Goal: Book appointment/travel/reservation

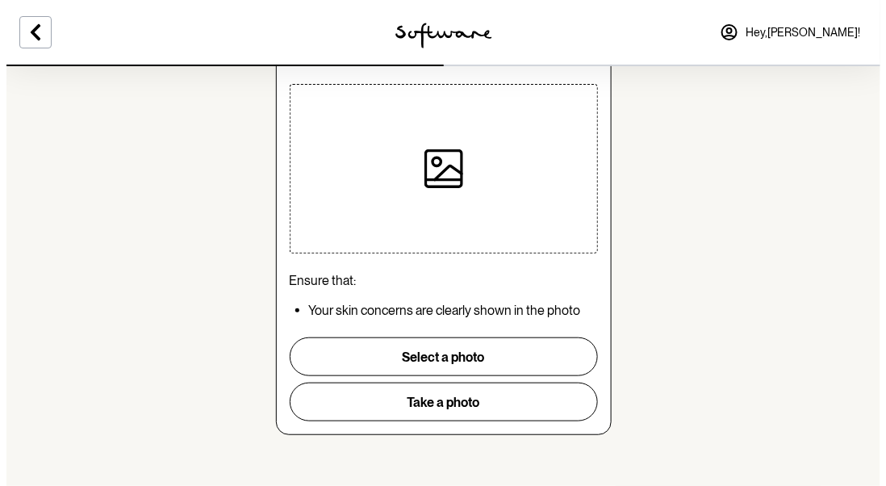
scroll to position [174, 0]
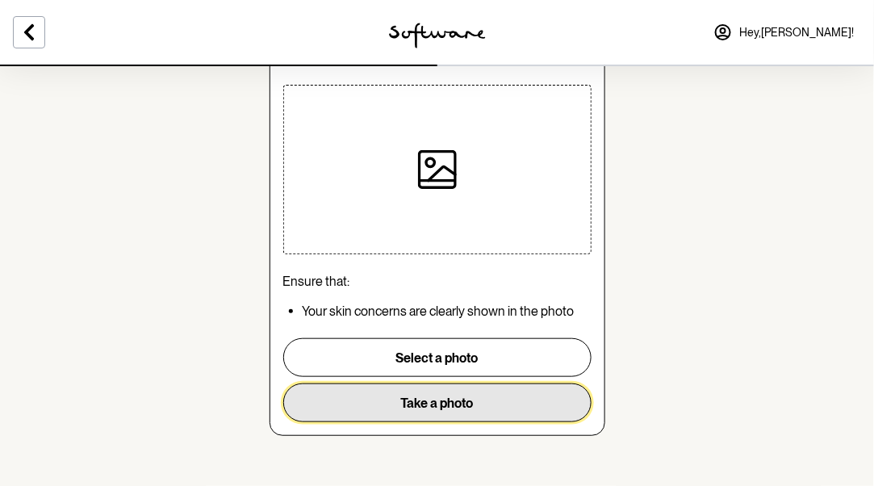
click at [444, 401] on button "Take a photo" at bounding box center [437, 402] width 308 height 39
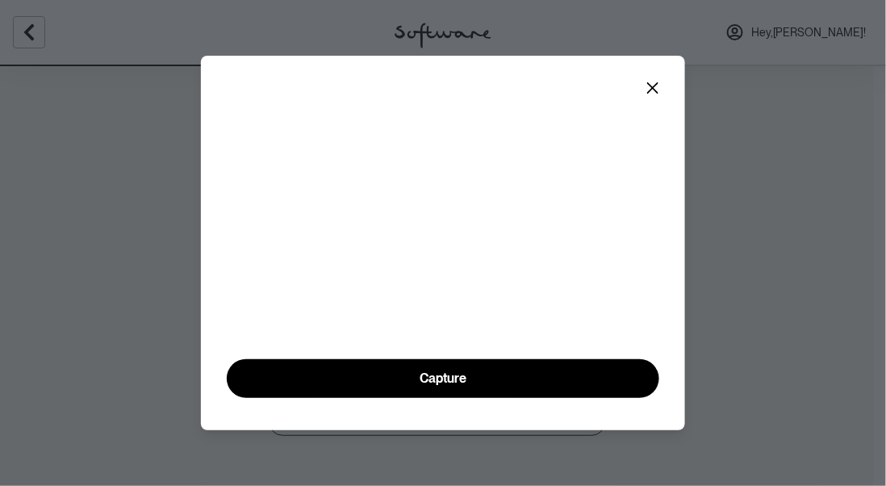
scroll to position [84, 0]
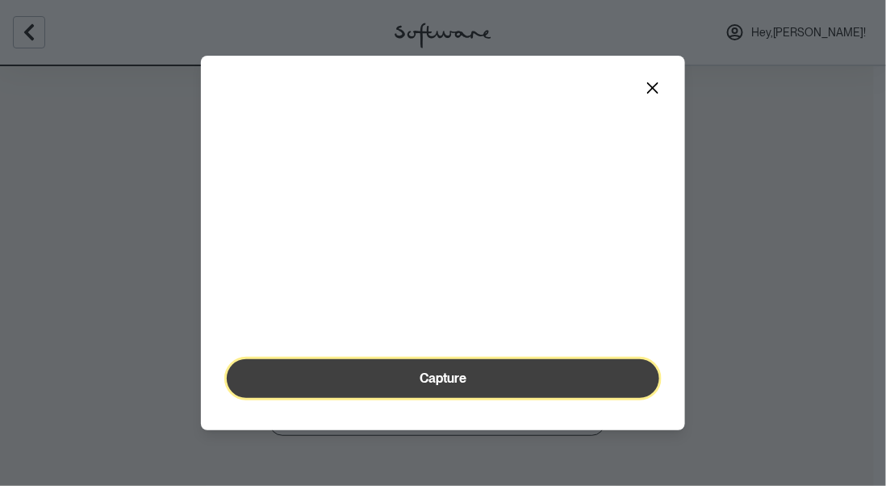
click at [503, 390] on button "Capture" at bounding box center [443, 378] width 432 height 39
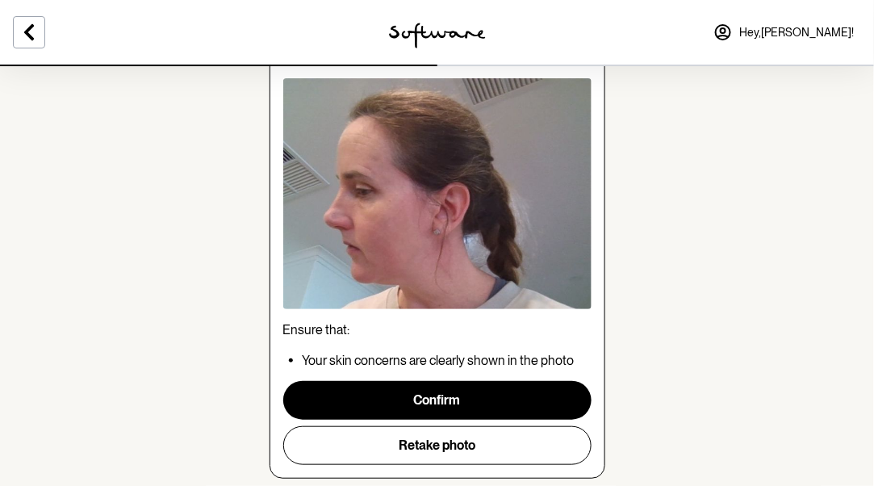
scroll to position [89, 0]
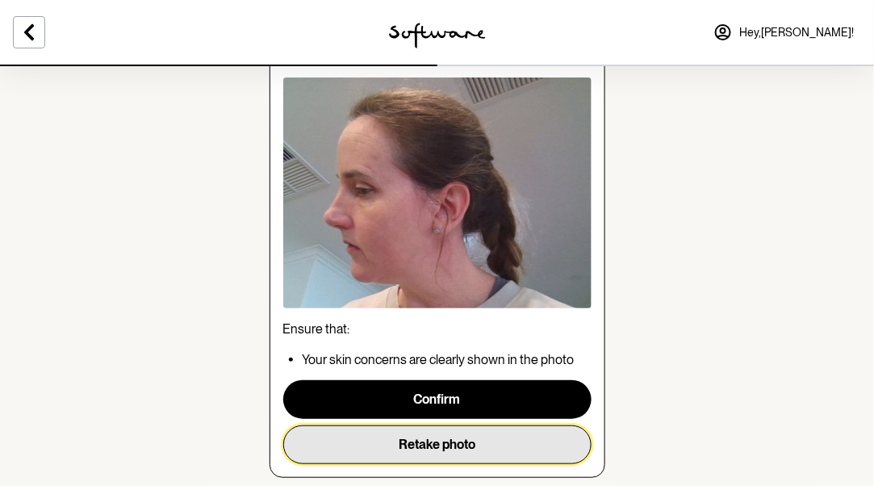
click at [465, 440] on button "Retake photo" at bounding box center [437, 444] width 308 height 39
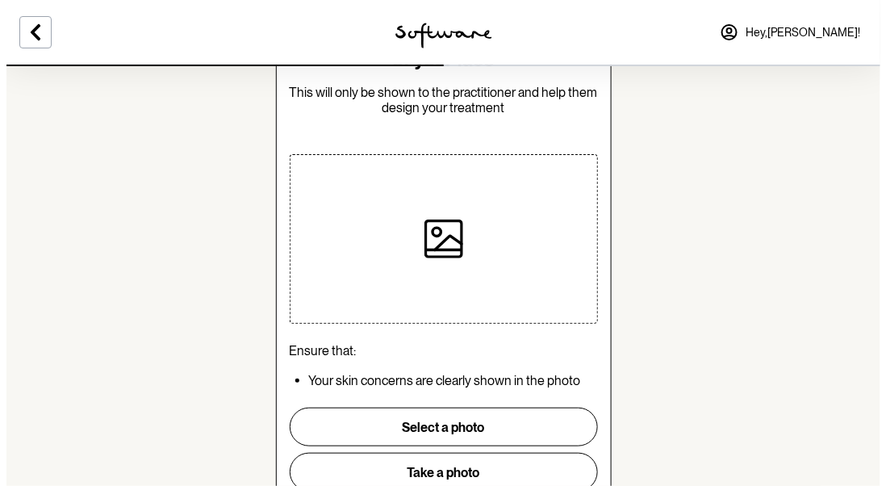
scroll to position [105, 0]
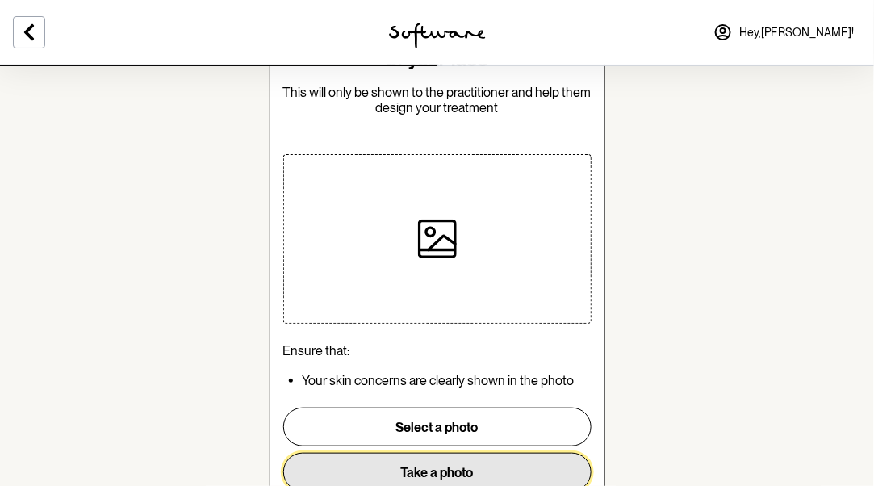
click at [448, 470] on button "Take a photo" at bounding box center [437, 472] width 308 height 39
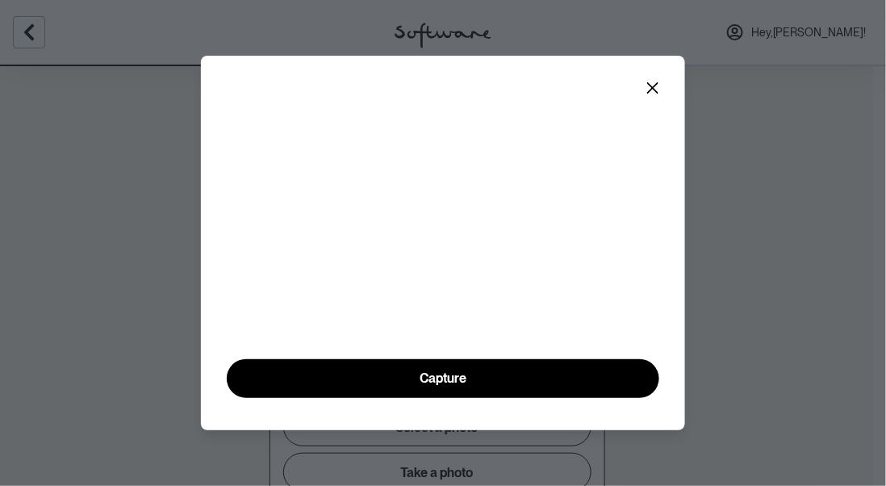
scroll to position [84, 0]
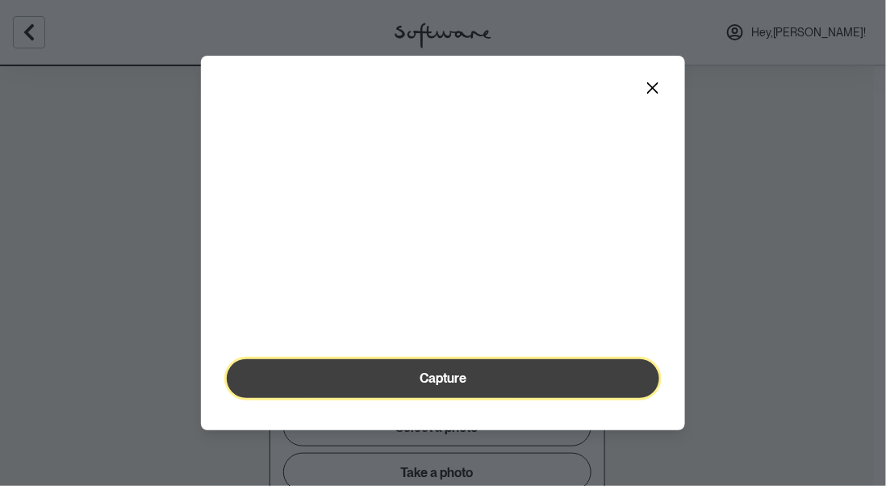
click at [471, 382] on button "Capture" at bounding box center [443, 378] width 432 height 39
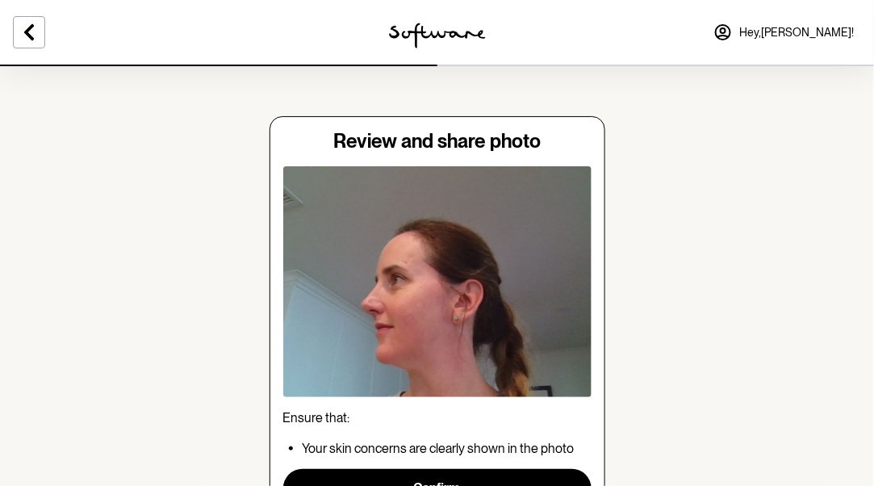
scroll to position [88, 0]
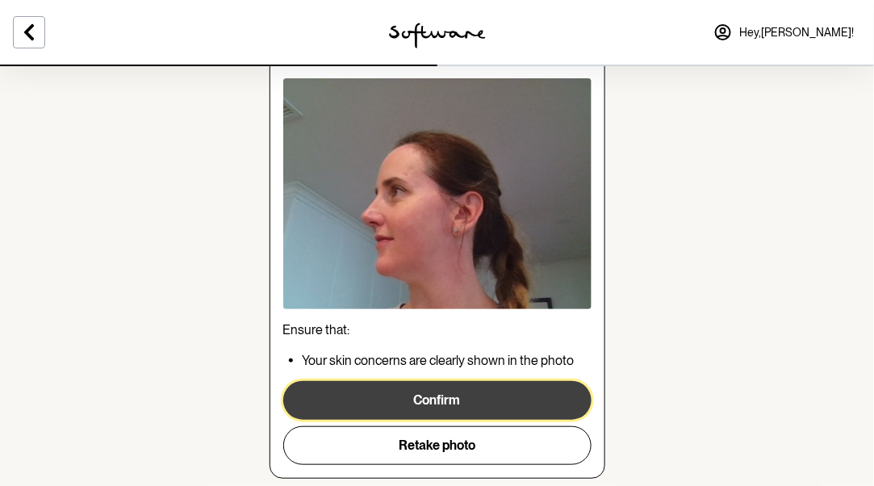
click at [460, 400] on button "Confirm" at bounding box center [437, 400] width 308 height 39
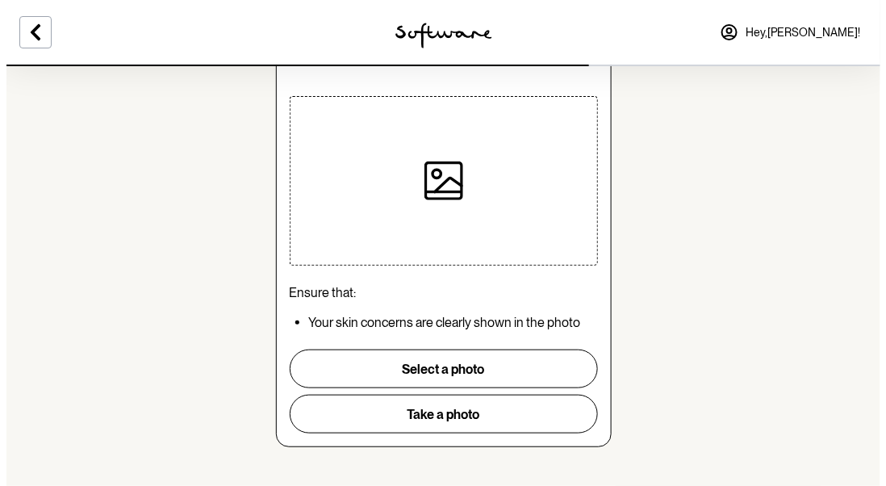
scroll to position [165, 0]
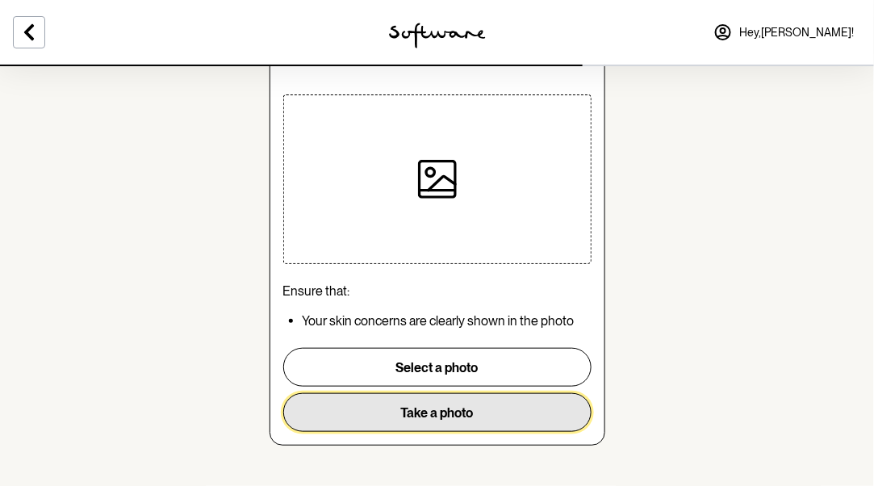
click at [452, 417] on button "Take a photo" at bounding box center [437, 412] width 308 height 39
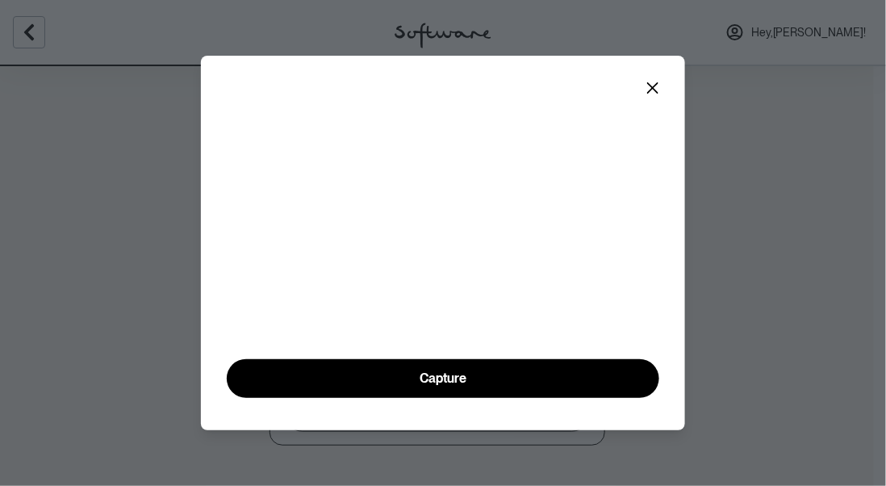
scroll to position [84, 0]
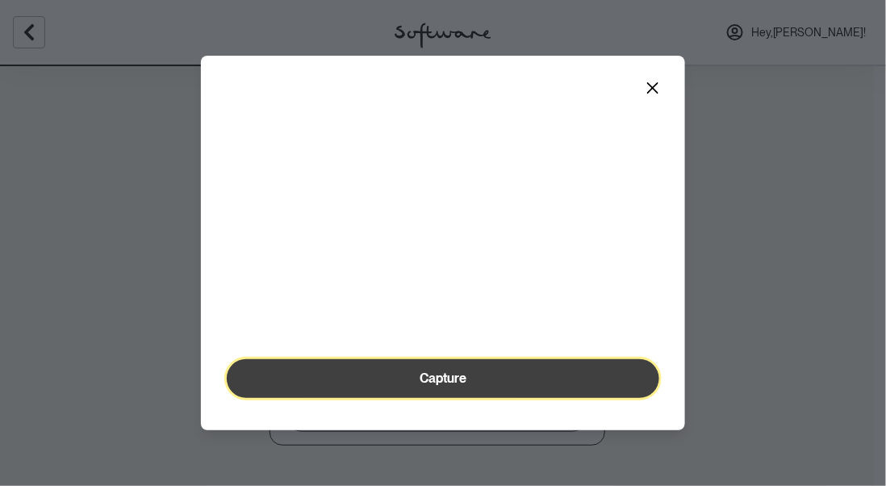
click at [460, 383] on span "Capture" at bounding box center [442, 377] width 47 height 15
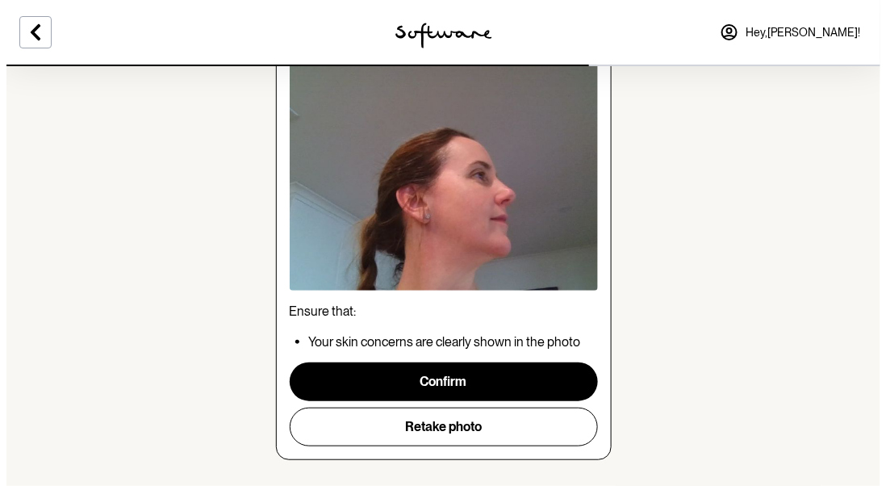
scroll to position [109, 0]
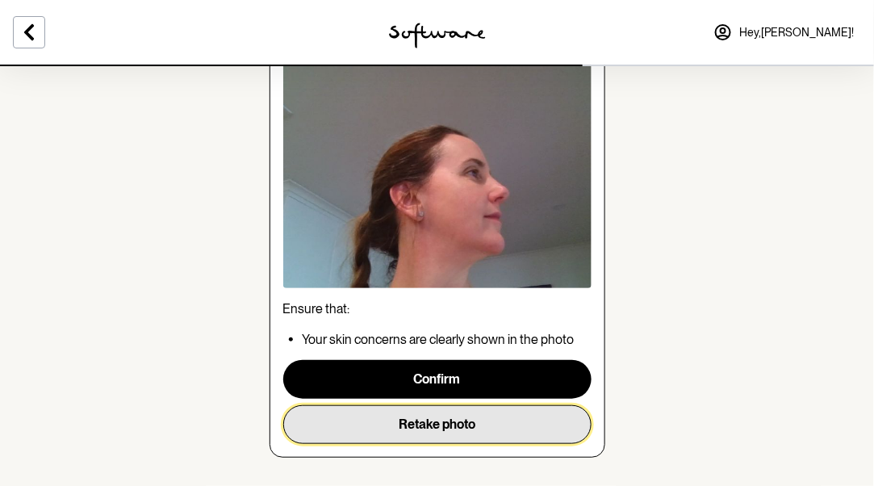
click at [444, 422] on button "Retake photo" at bounding box center [437, 424] width 308 height 39
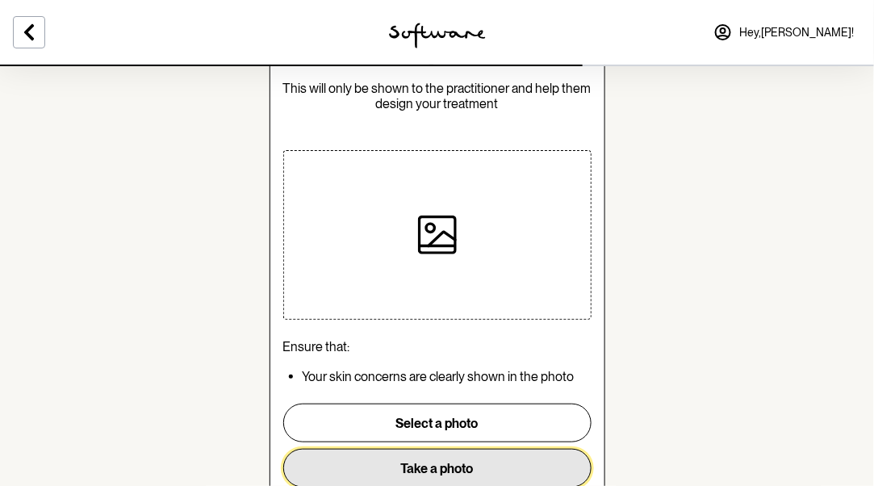
click at [517, 470] on button "Take a photo" at bounding box center [437, 468] width 308 height 39
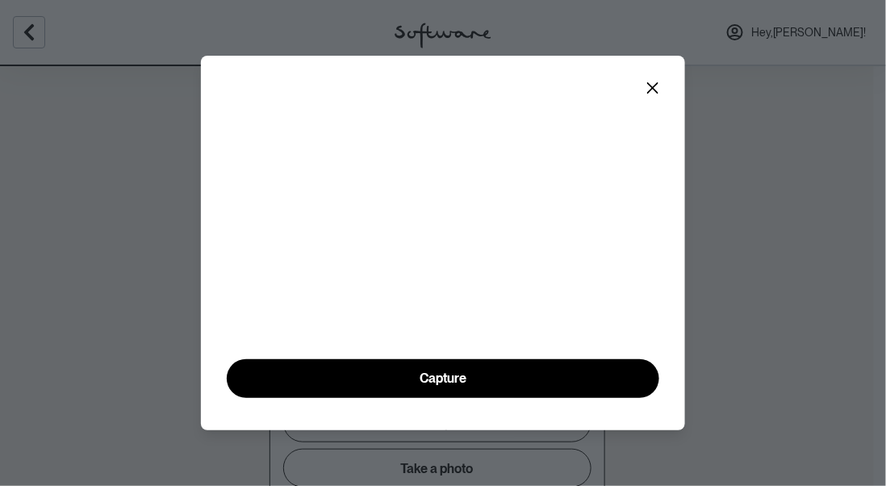
scroll to position [84, 0]
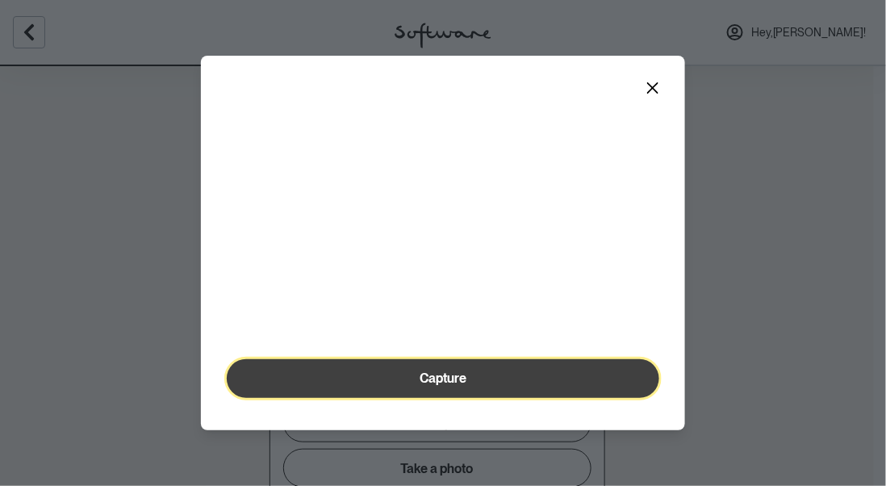
click at [510, 398] on button "Capture" at bounding box center [443, 378] width 432 height 39
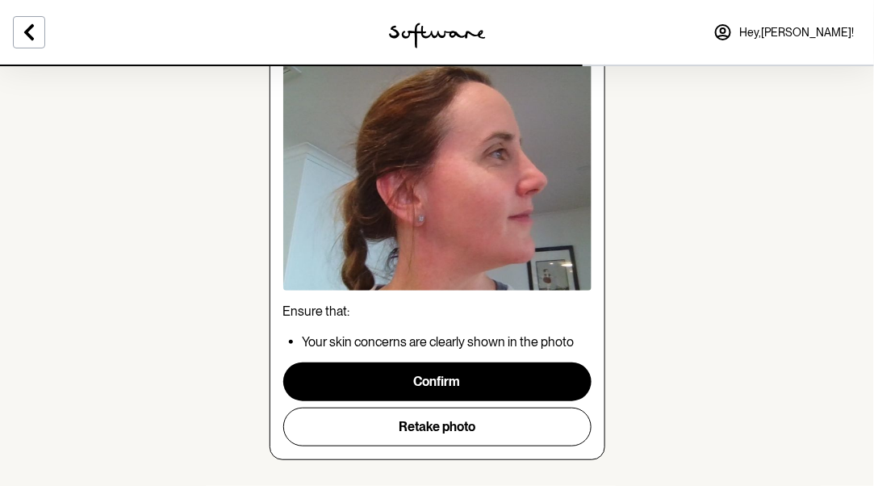
scroll to position [108, 0]
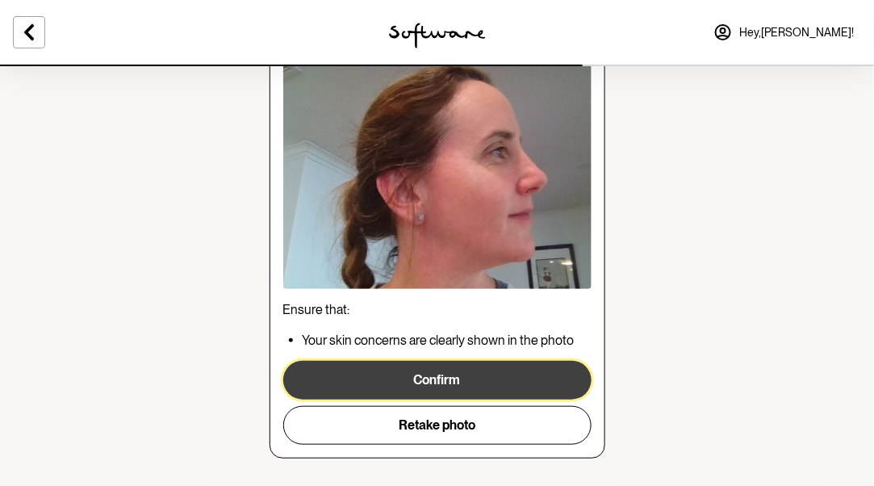
click at [494, 382] on button "Confirm" at bounding box center [437, 380] width 308 height 39
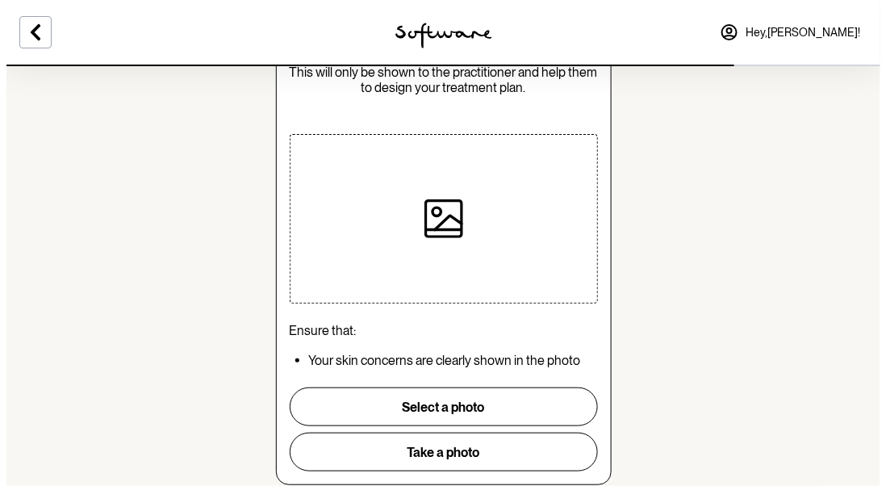
scroll to position [131, 0]
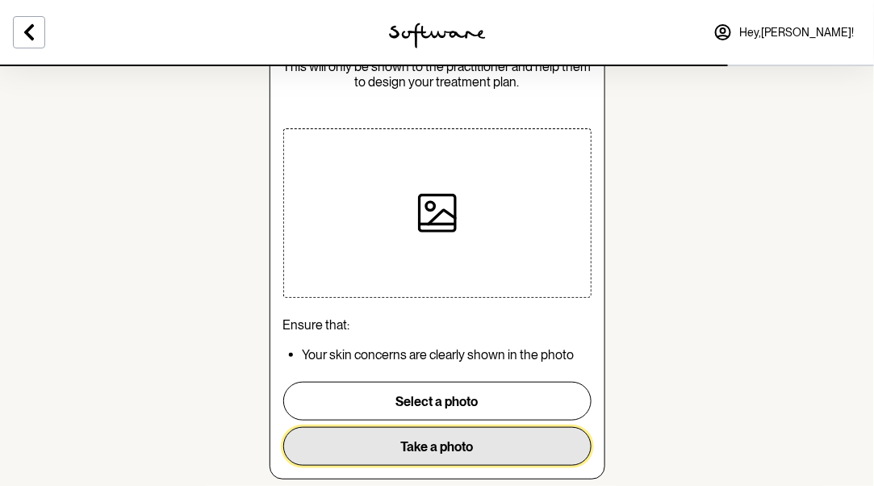
click at [471, 443] on button "Take a photo" at bounding box center [437, 446] width 308 height 39
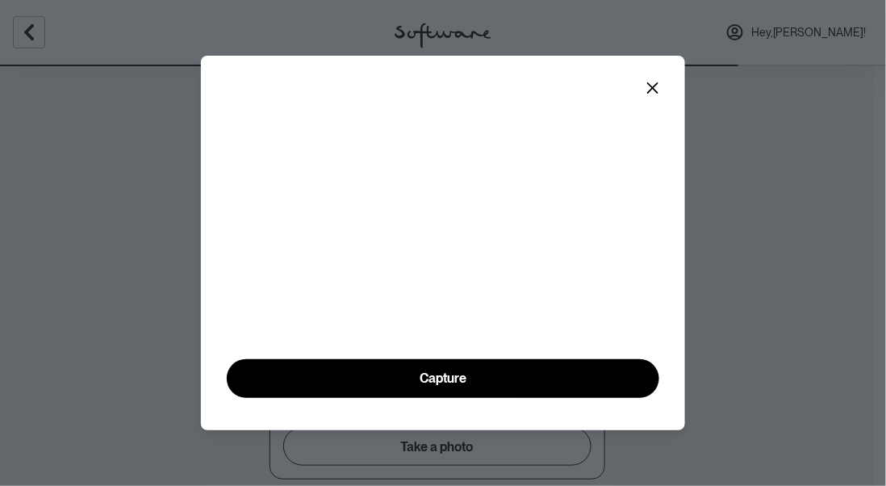
scroll to position [82, 0]
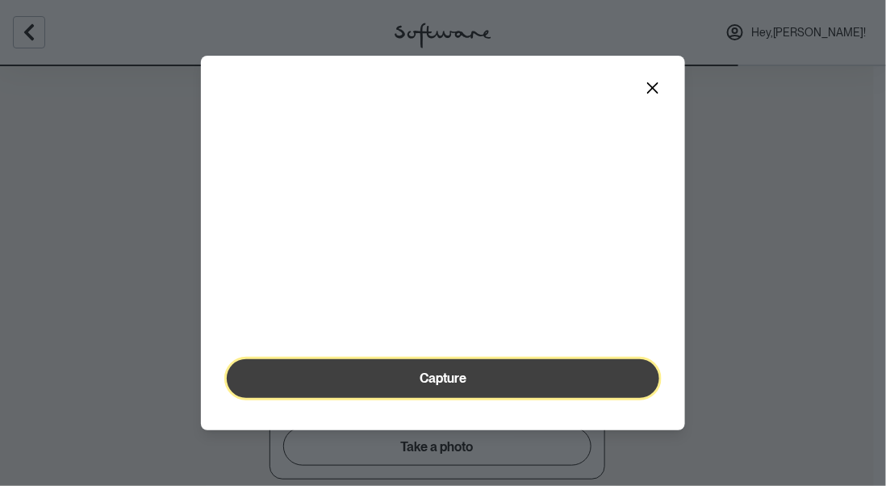
click at [472, 386] on button "Capture" at bounding box center [443, 378] width 432 height 39
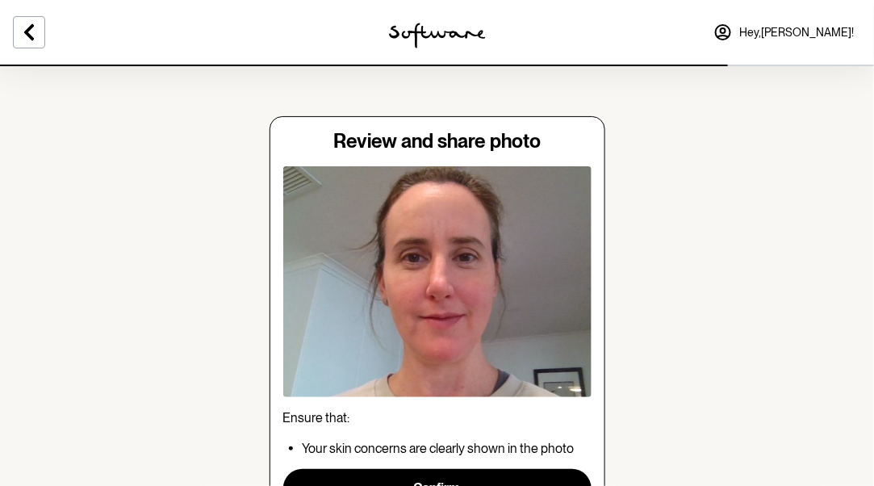
scroll to position [106, 0]
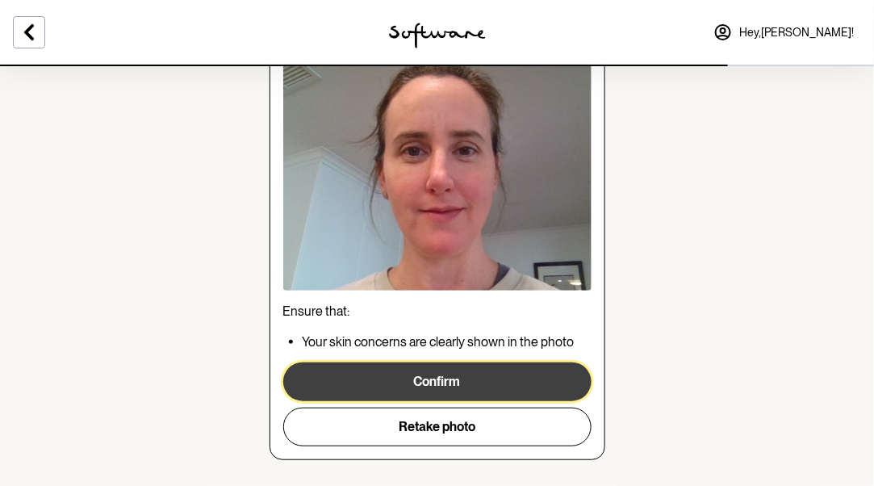
click at [472, 372] on button "Confirm" at bounding box center [437, 381] width 308 height 39
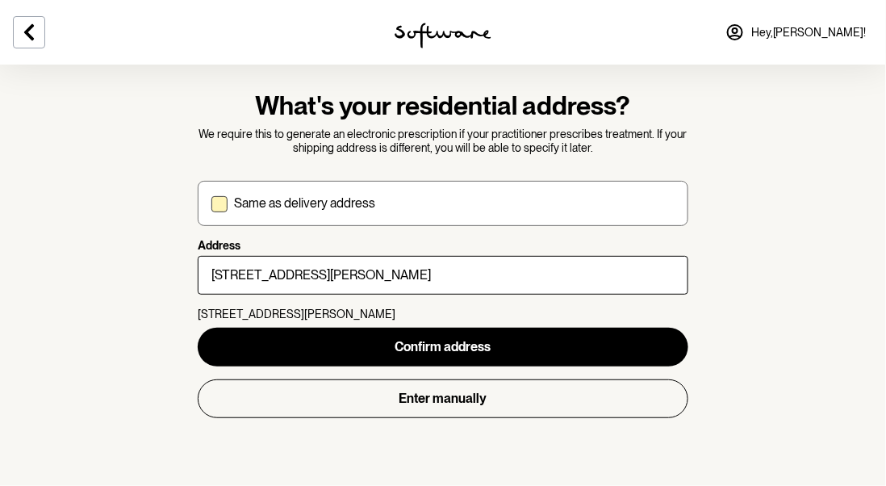
click at [219, 215] on label "Same as delivery address" at bounding box center [443, 203] width 490 height 45
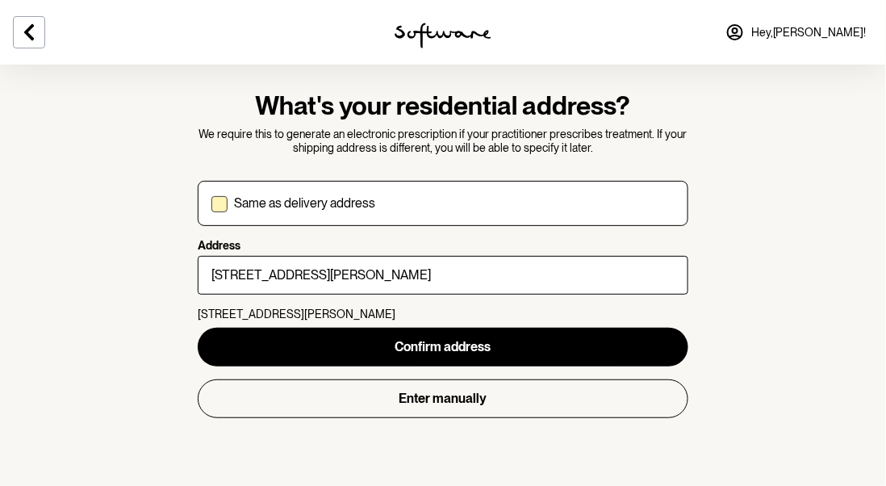
click at [211, 204] on input "Same as delivery address" at bounding box center [211, 203] width 1 height 1
checkbox input "true"
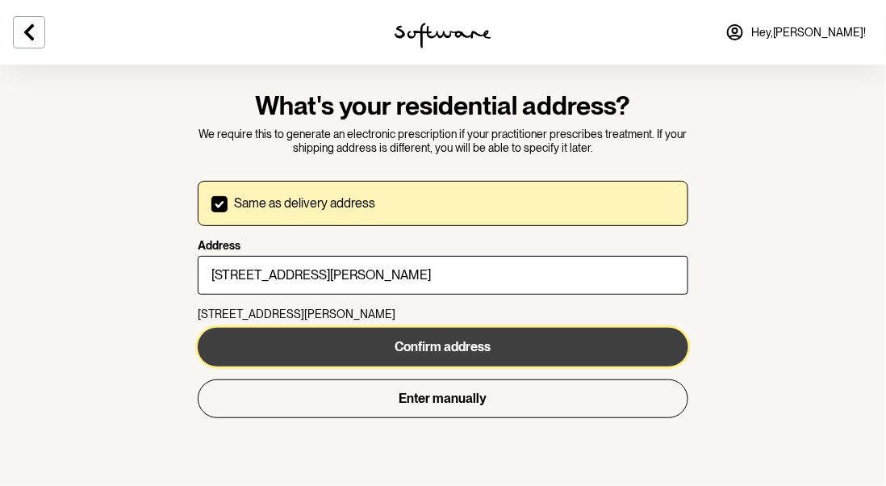
click at [397, 344] on span "Confirm address" at bounding box center [443, 346] width 96 height 15
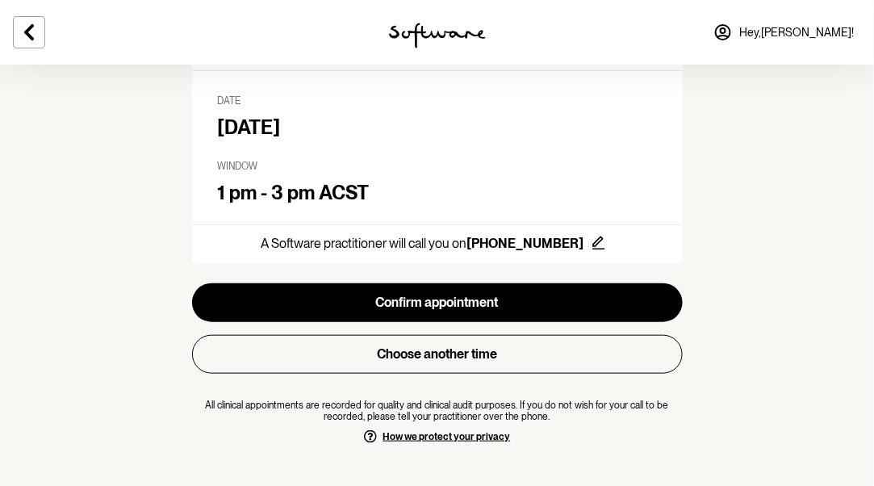
scroll to position [209, 0]
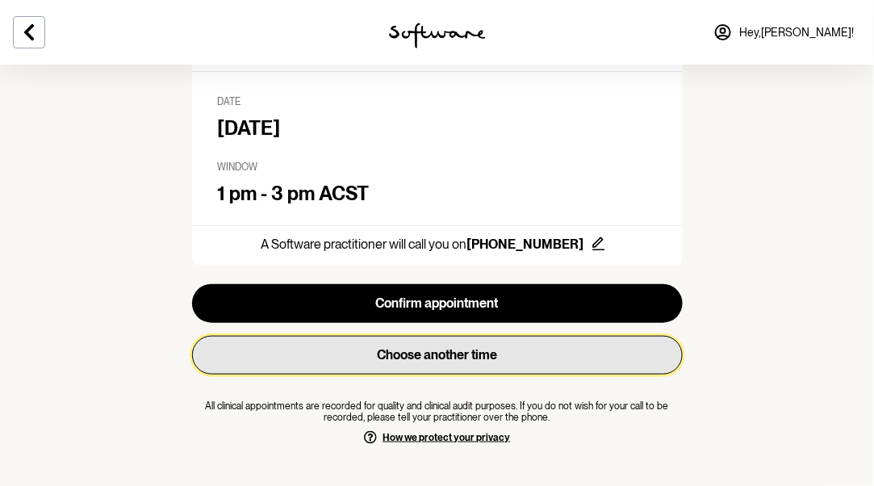
click at [390, 360] on button "Choose another time" at bounding box center [437, 355] width 490 height 39
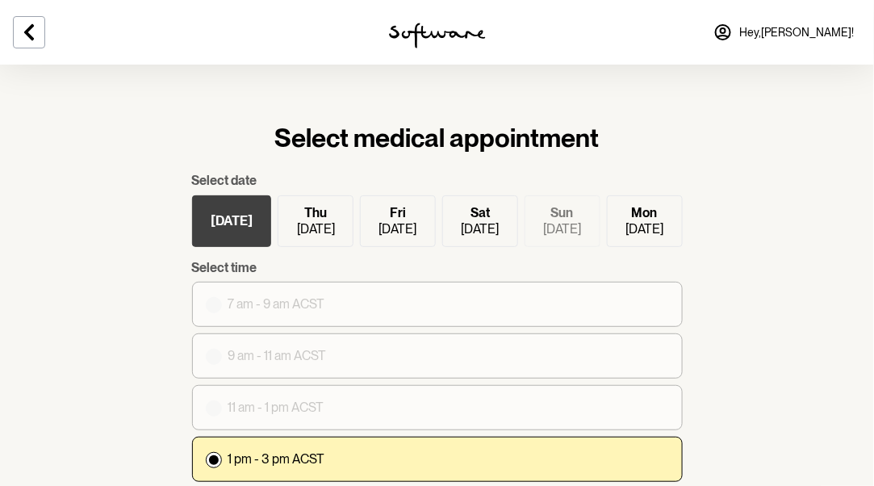
click at [480, 231] on p "16 Aug" at bounding box center [480, 228] width 38 height 15
click at [0, 0] on input "Sat 16 Aug" at bounding box center [0, 0] width 0 height 0
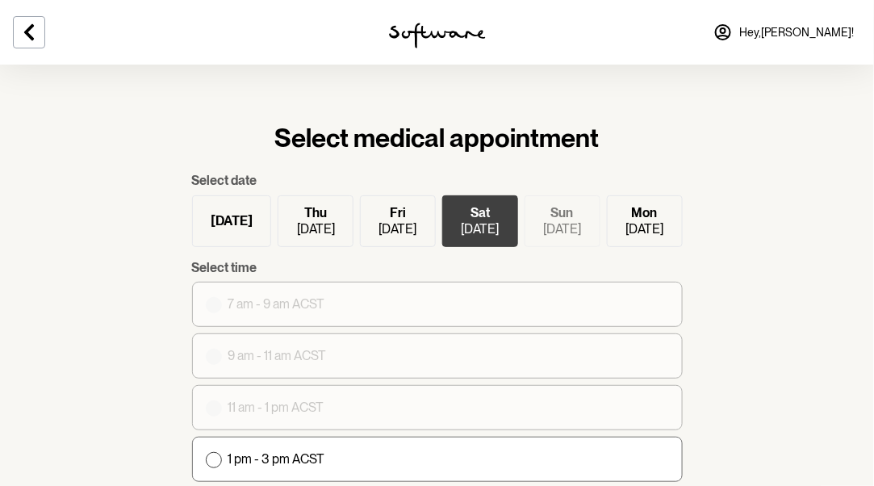
click at [638, 232] on p "18 Aug" at bounding box center [644, 228] width 38 height 15
click at [0, 0] on input "Mon 18 Aug" at bounding box center [0, 0] width 0 height 0
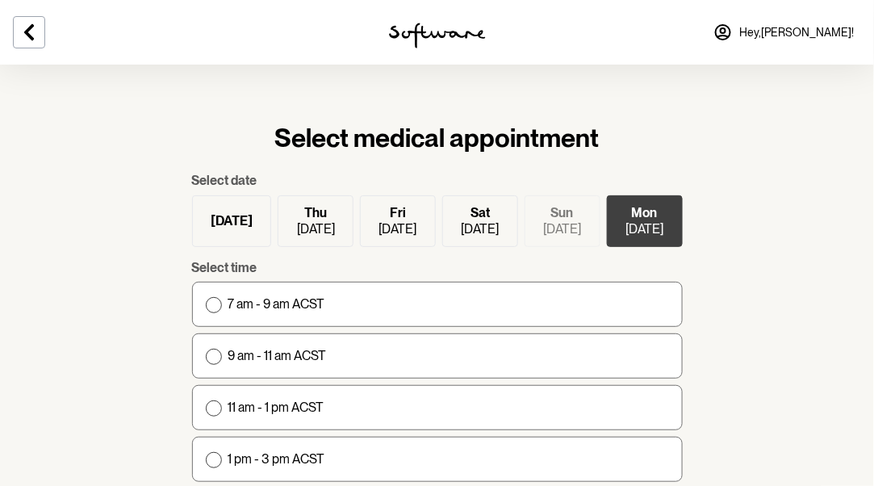
click at [409, 221] on p "15 Aug" at bounding box center [398, 228] width 38 height 15
click at [0, 0] on input "Fri 15 Aug" at bounding box center [0, 0] width 0 height 0
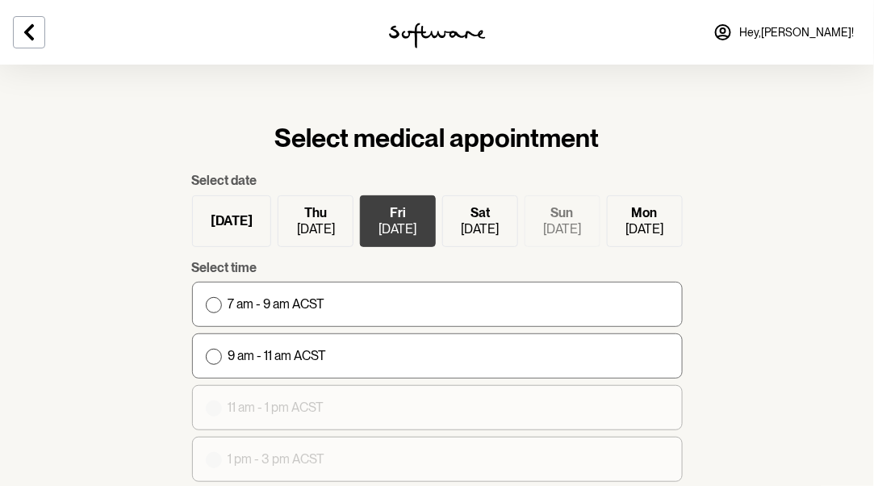
click at [464, 219] on label "Sat 16 Aug" at bounding box center [480, 221] width 76 height 52
click at [0, 0] on input "Sat 16 Aug" at bounding box center [0, 0] width 0 height 0
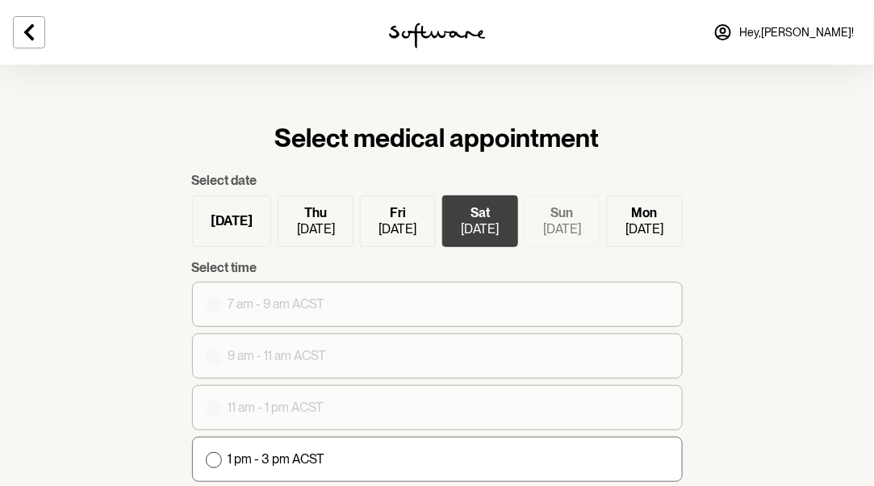
click at [654, 234] on p "18 Aug" at bounding box center [644, 228] width 38 height 15
click at [0, 0] on input "Mon 18 Aug" at bounding box center [0, 0] width 0 height 0
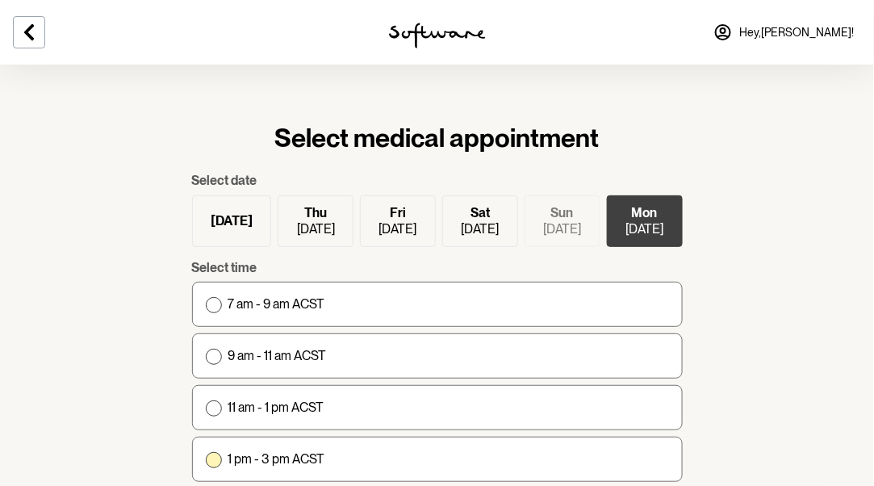
click at [207, 461] on span at bounding box center [214, 460] width 16 height 16
click at [206, 459] on input "1 pm - 3 pm ACST" at bounding box center [205, 458] width 1 height 1
radio input "true"
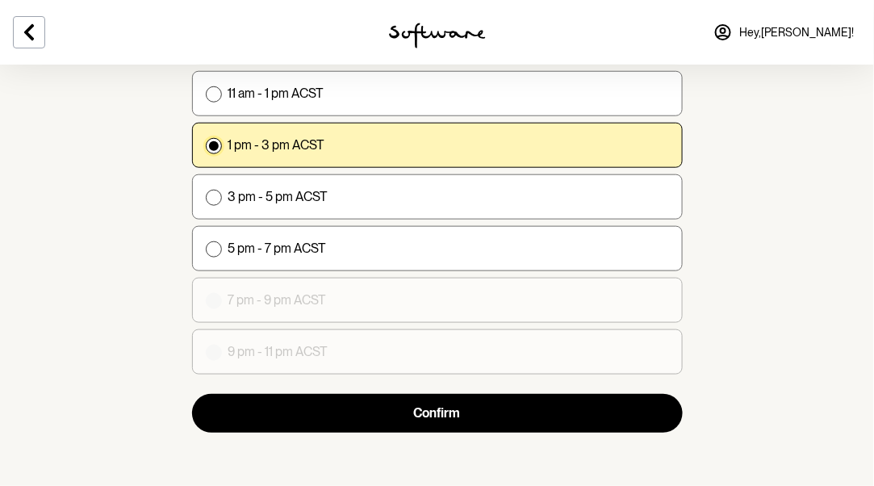
scroll to position [315, 0]
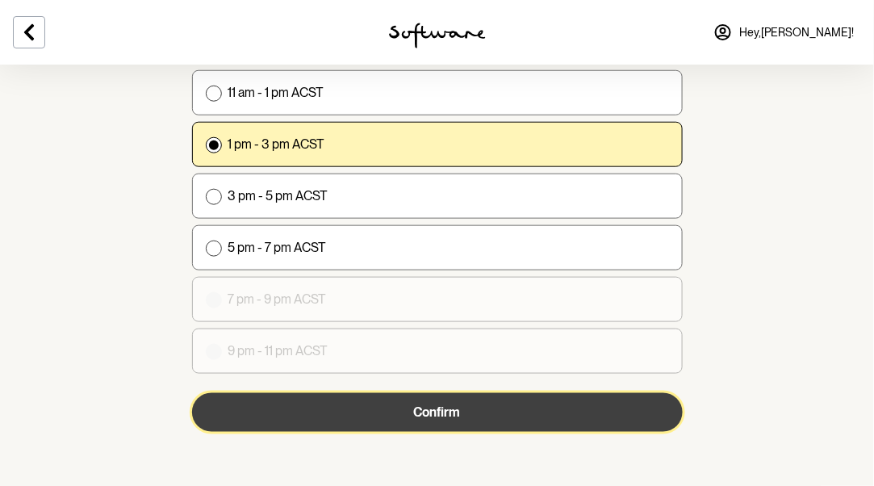
click at [478, 416] on button "Confirm" at bounding box center [437, 412] width 490 height 39
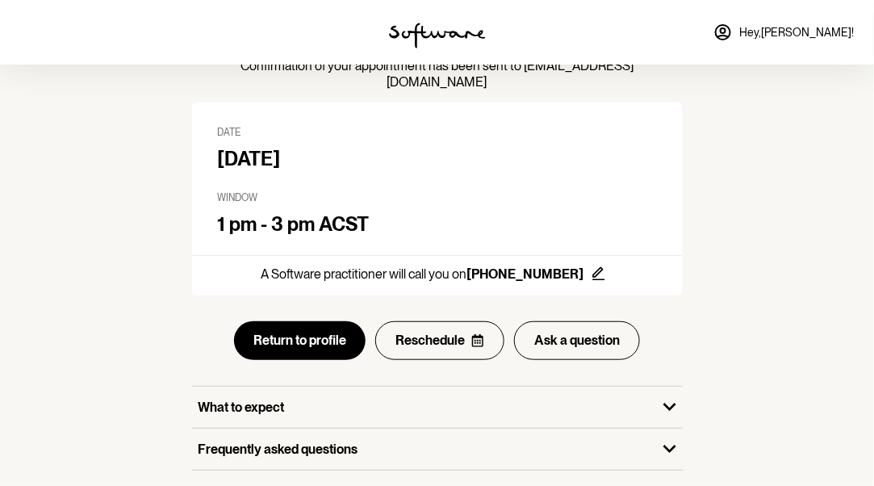
scroll to position [134, 0]
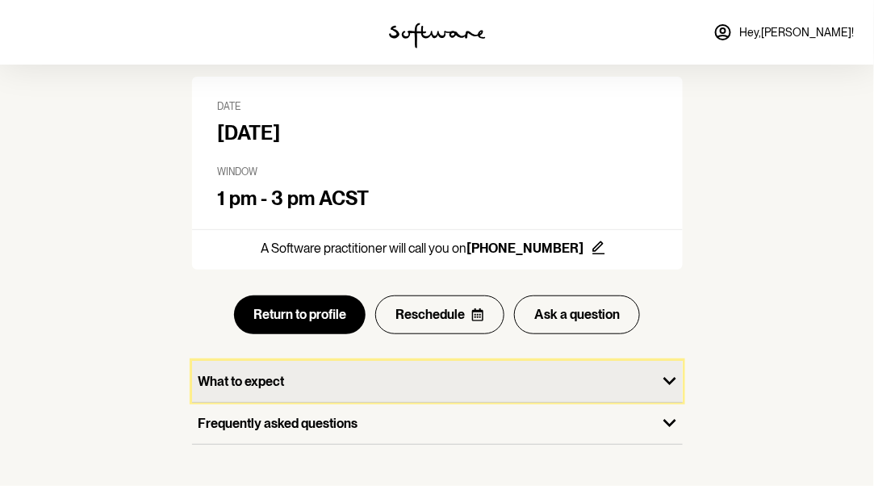
click at [459, 374] on div "What to expect" at bounding box center [424, 381] width 465 height 41
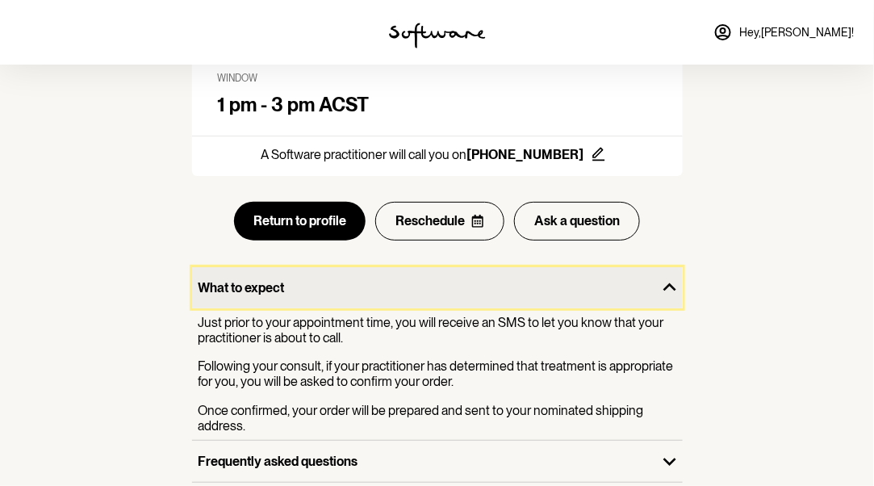
scroll to position [265, 0]
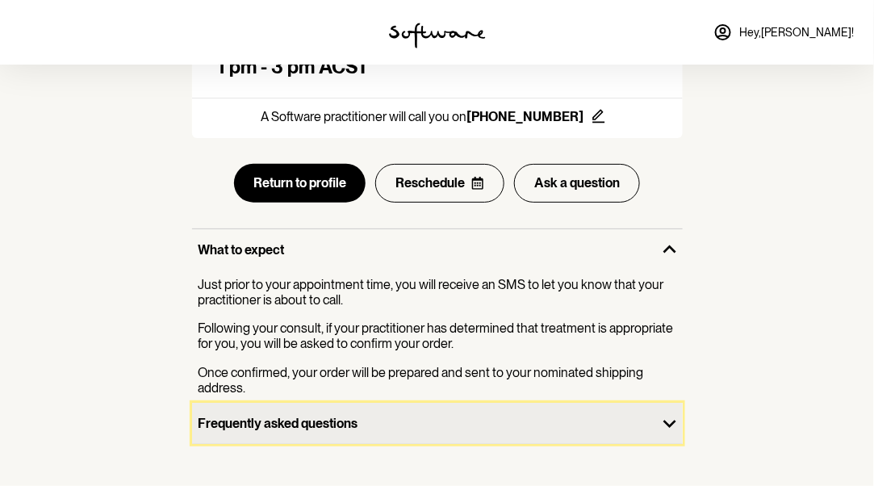
click at [422, 415] on p "Frequently asked questions" at bounding box center [424, 422] width 452 height 15
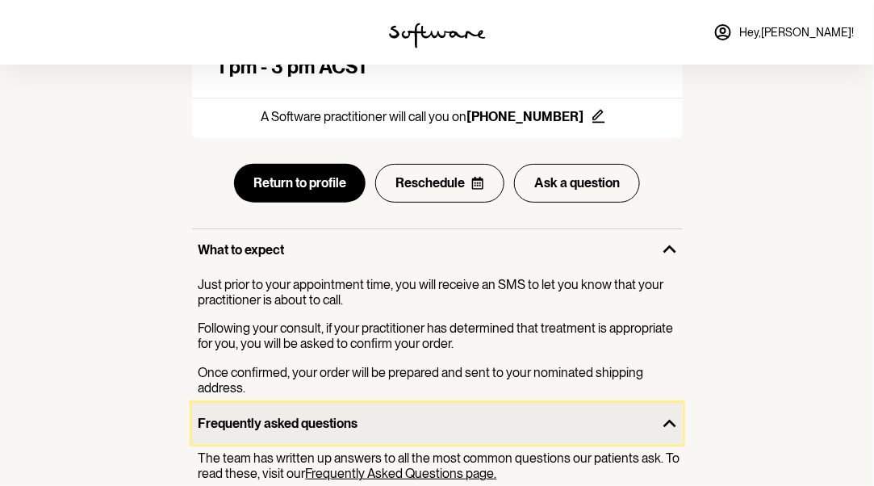
scroll to position [309, 0]
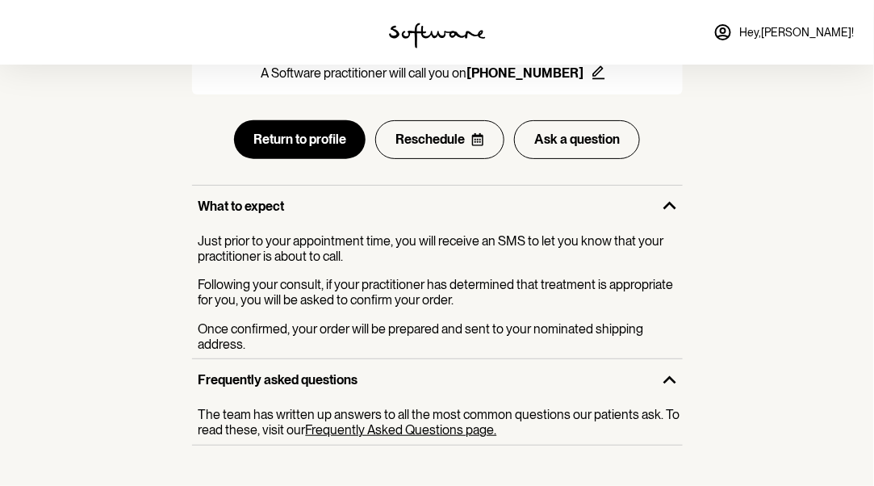
click at [419, 422] on link "Frequently Asked Questions page." at bounding box center [401, 429] width 191 height 15
click at [385, 422] on link "Frequently Asked Questions page." at bounding box center [401, 429] width 191 height 15
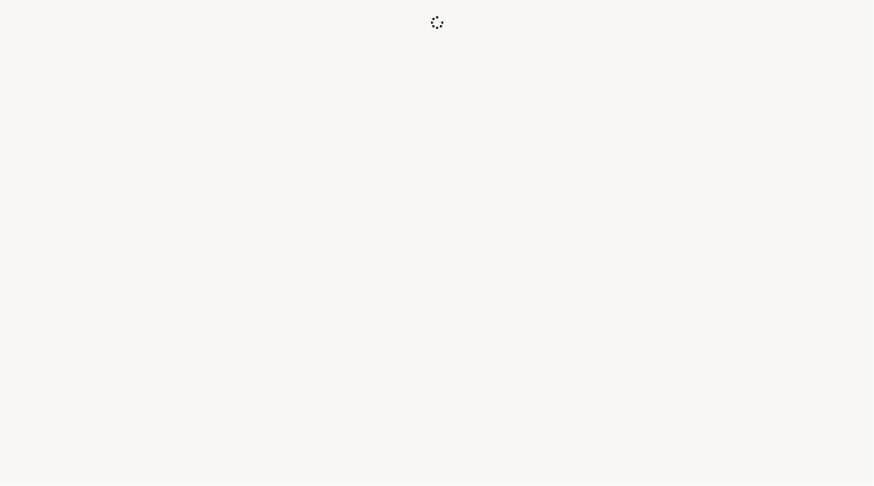
scroll to position [0, 0]
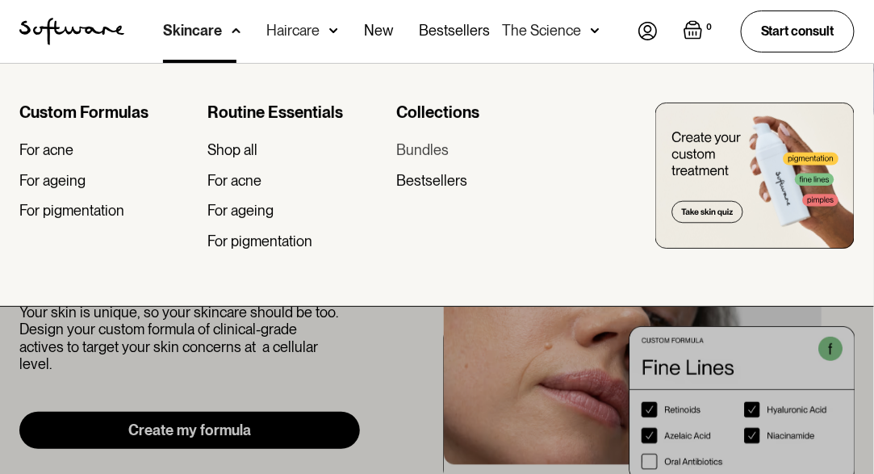
click at [432, 151] on div "Bundles" at bounding box center [422, 150] width 52 height 18
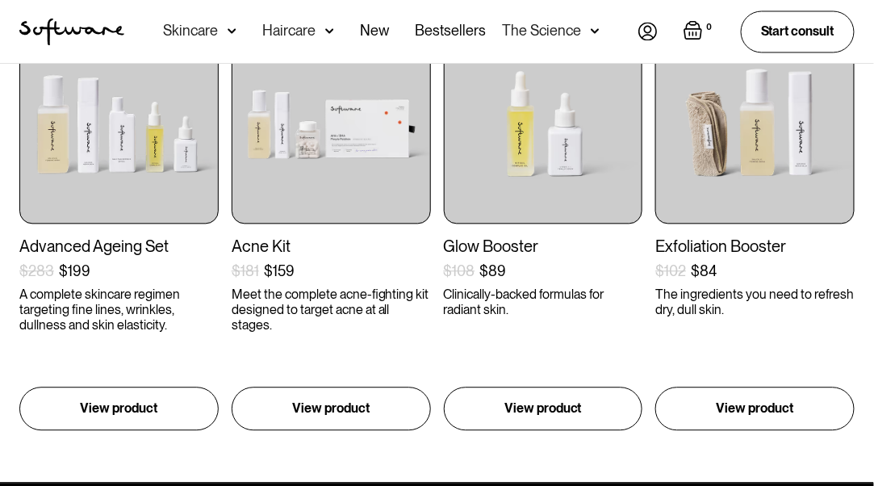
scroll to position [795, 0]
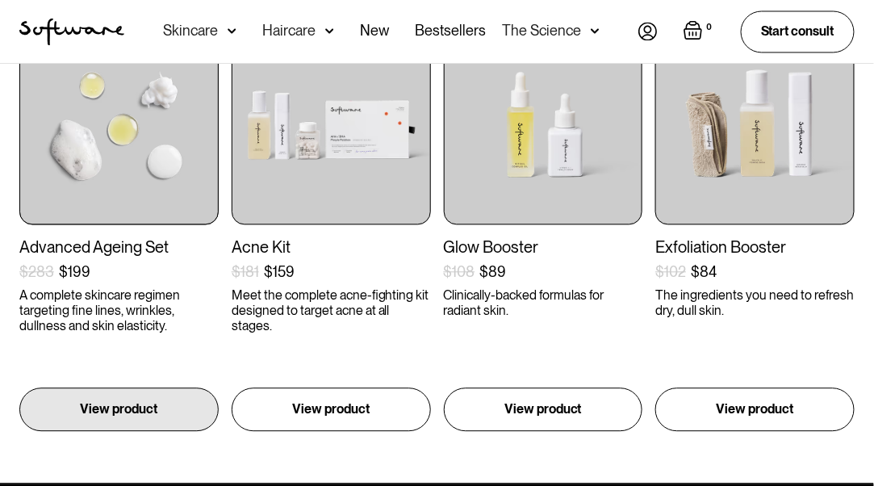
click at [75, 251] on div "Advanced Ageing Set" at bounding box center [118, 246] width 199 height 19
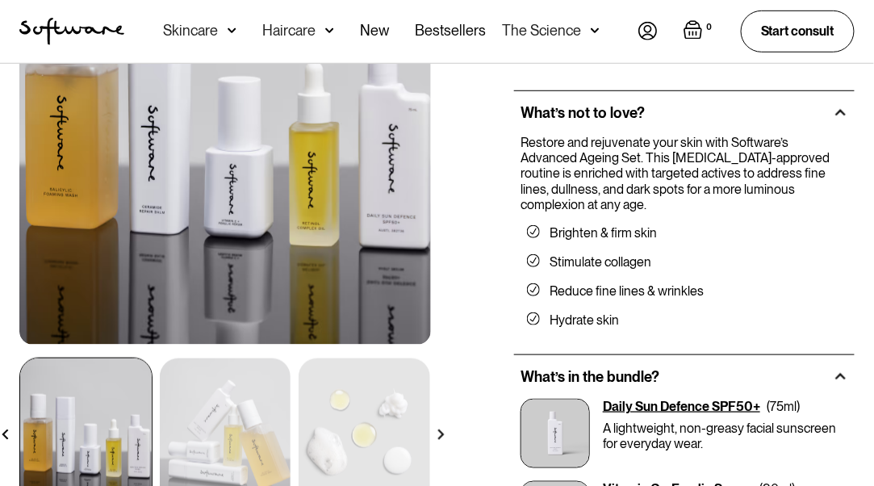
scroll to position [253, 0]
